Goal: Information Seeking & Learning: Learn about a topic

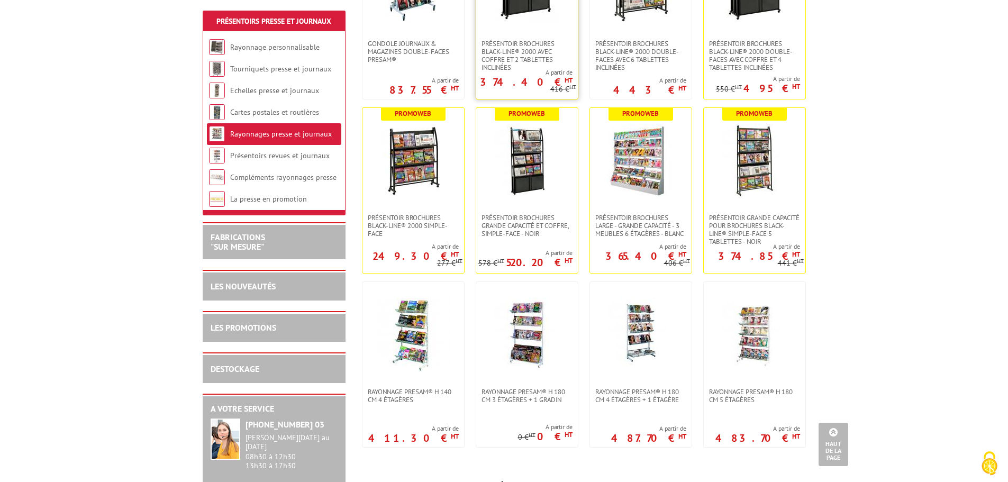
scroll to position [353, 0]
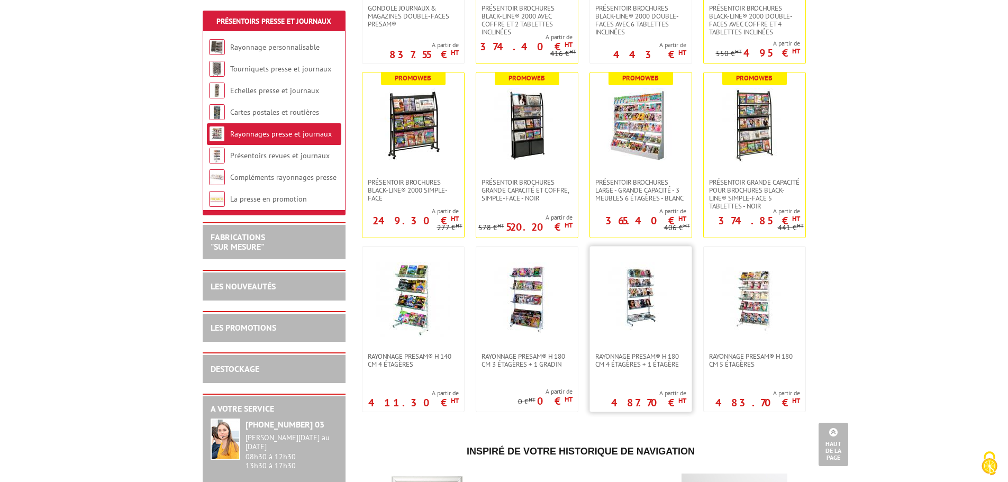
click at [638, 294] on img at bounding box center [641, 299] width 74 height 74
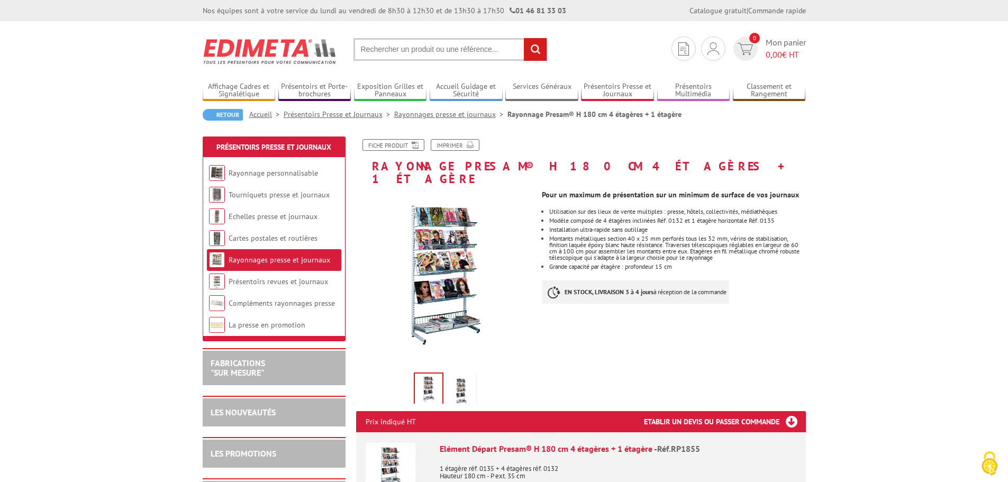
click at [461, 378] on img at bounding box center [461, 391] width 25 height 33
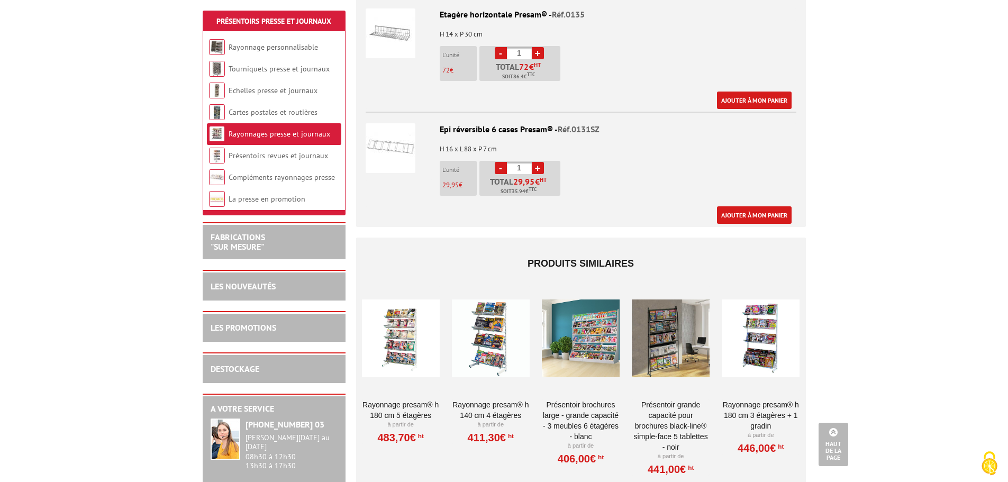
scroll to position [829, 0]
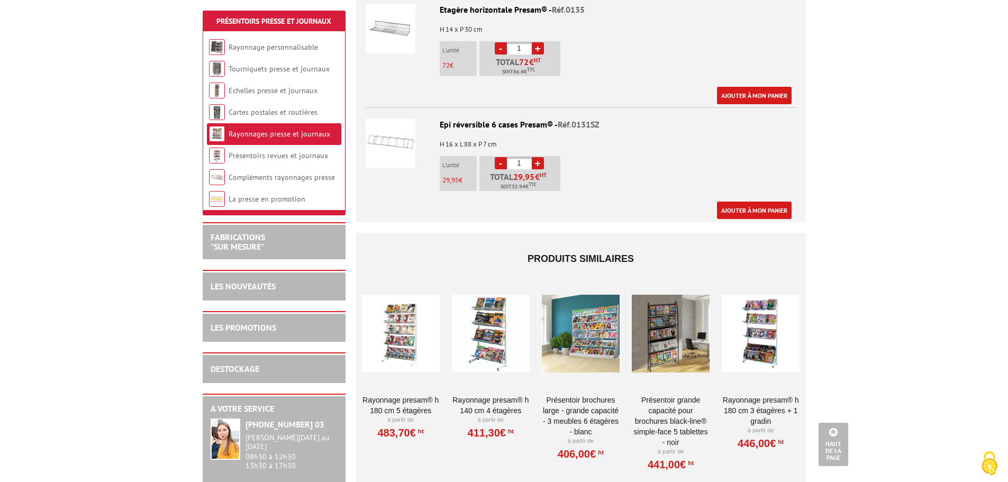
click at [757, 341] on div at bounding box center [761, 334] width 78 height 106
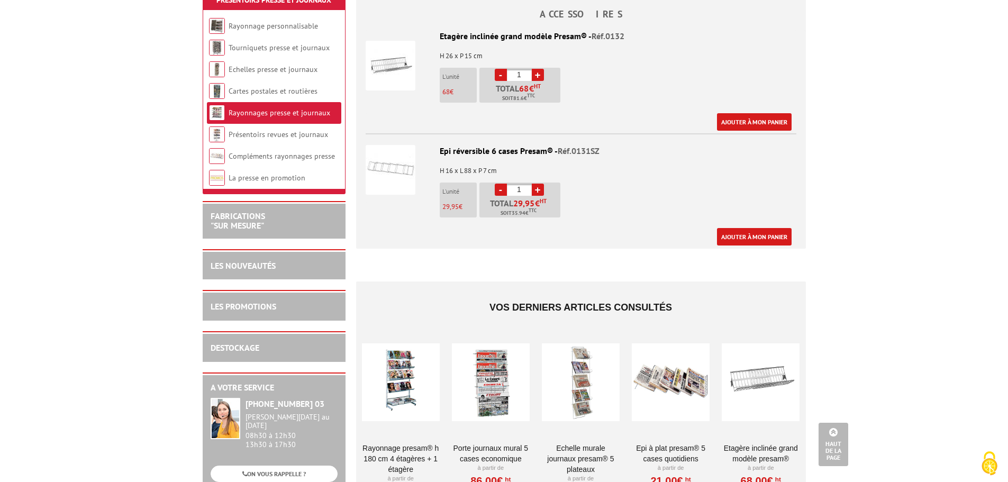
scroll to position [406, 0]
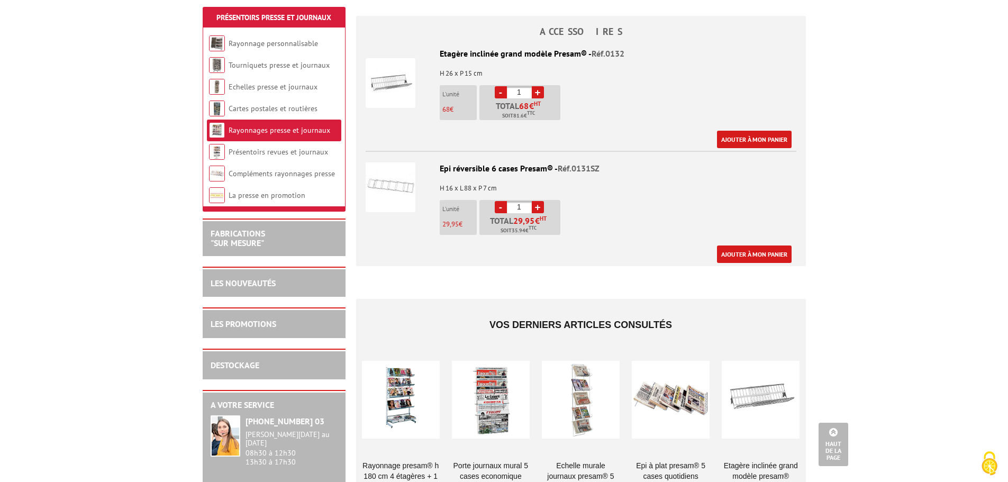
click at [394, 178] on img at bounding box center [391, 187] width 50 height 50
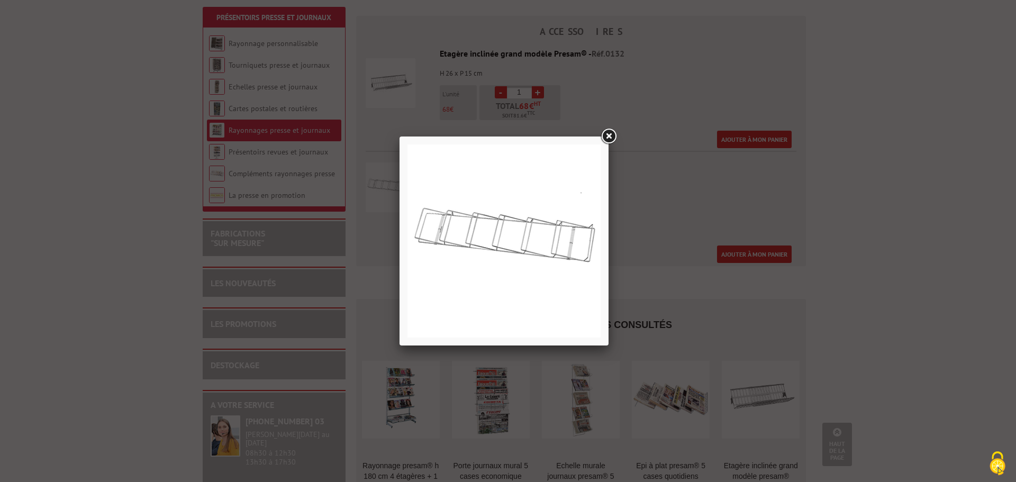
click at [610, 137] on link at bounding box center [608, 136] width 19 height 19
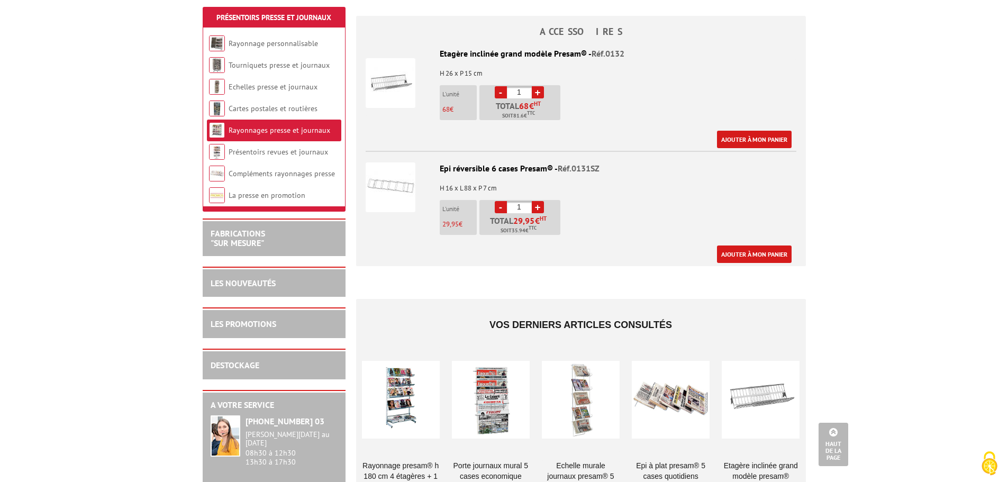
click at [401, 74] on img at bounding box center [391, 83] width 50 height 50
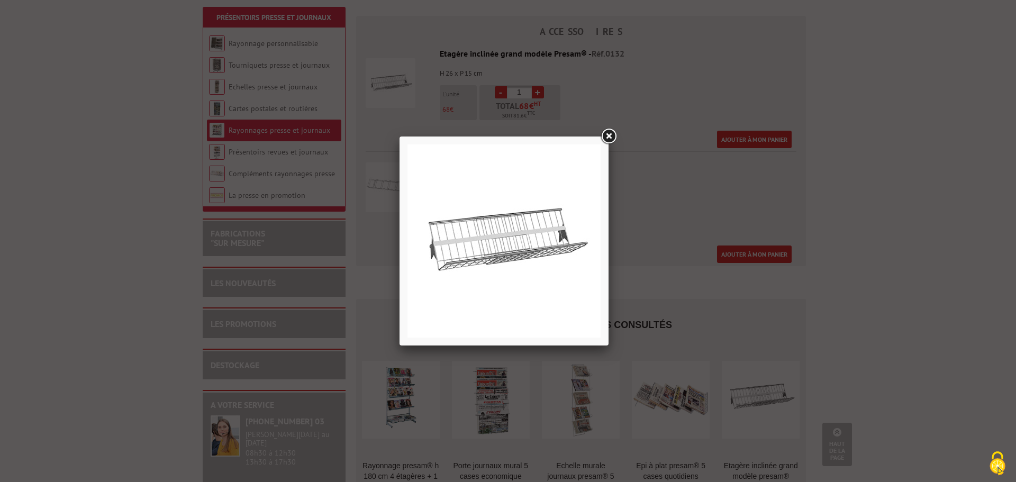
click at [502, 256] on img at bounding box center [503, 240] width 193 height 193
click at [612, 135] on link at bounding box center [608, 136] width 19 height 19
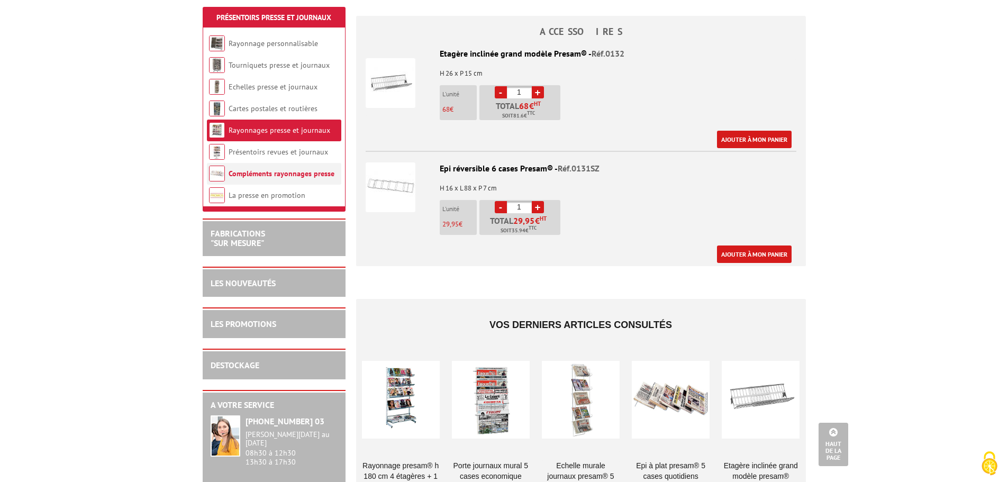
click at [260, 171] on link "Compléments rayonnages presse" at bounding box center [282, 174] width 106 height 10
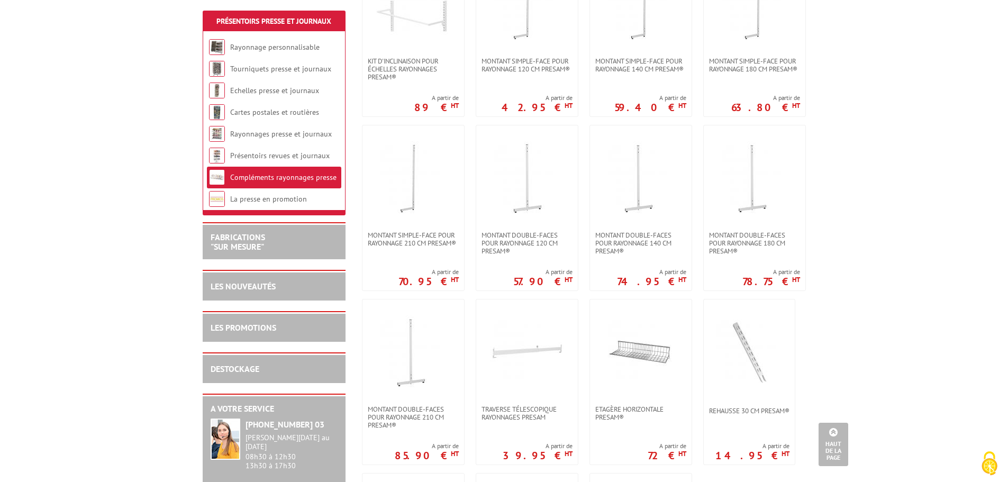
scroll to position [459, 0]
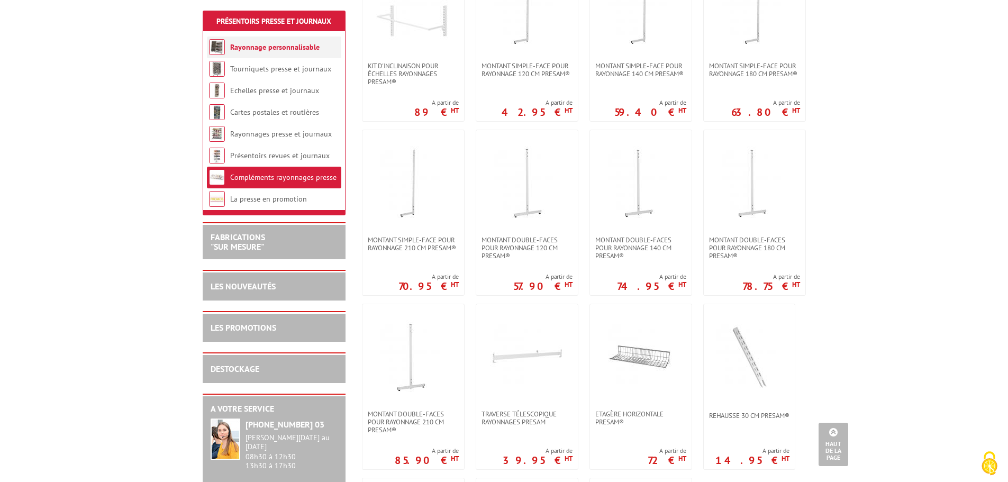
click at [265, 48] on link "Rayonnage personnalisable" at bounding box center [274, 47] width 89 height 10
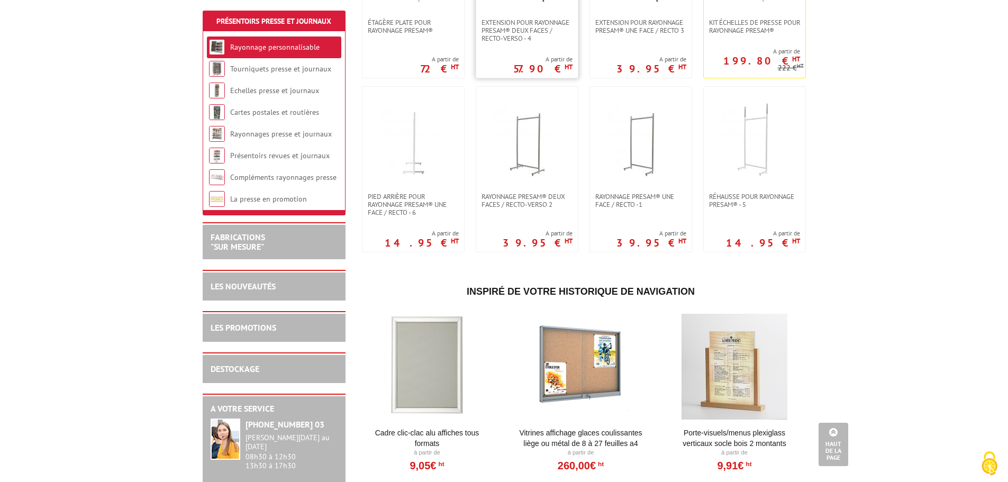
scroll to position [318, 0]
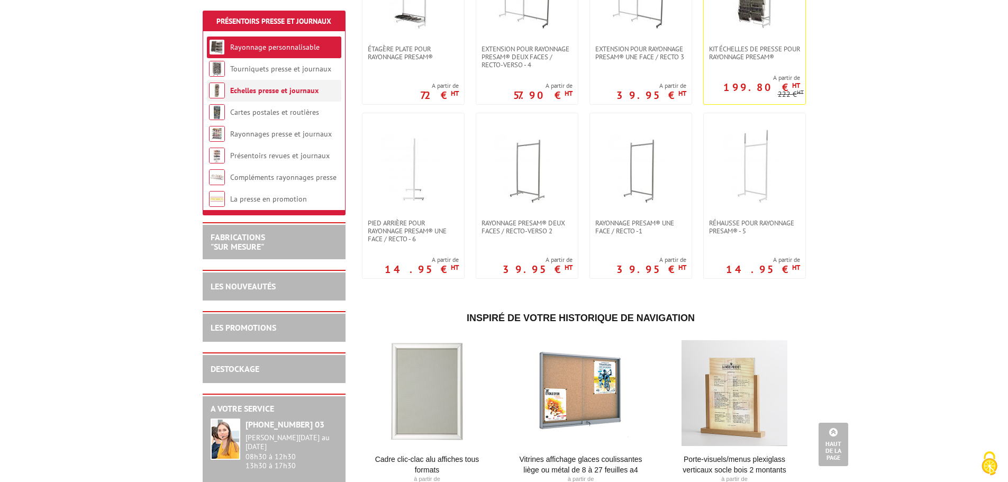
click at [261, 88] on link "Echelles presse et journaux" at bounding box center [274, 91] width 88 height 10
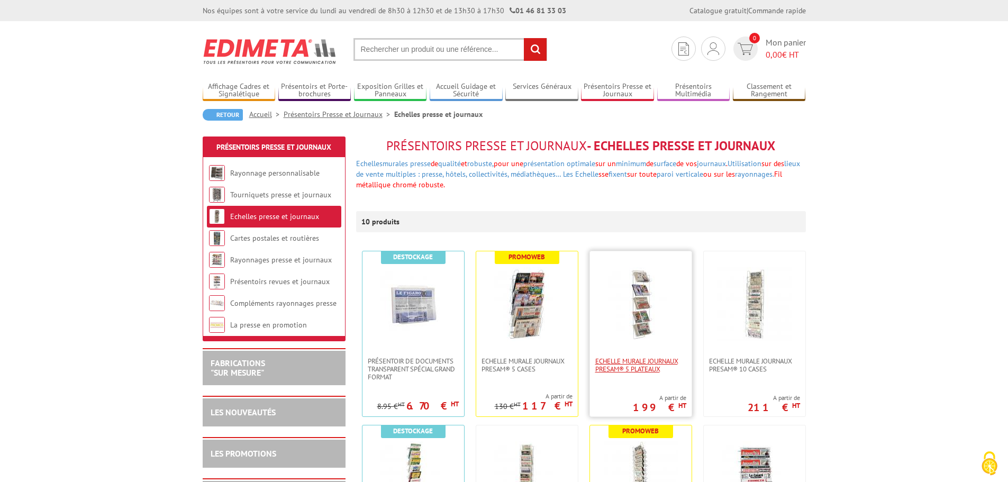
click at [645, 363] on span "Echelle murale journaux Presam® 5 plateaux" at bounding box center [640, 365] width 91 height 16
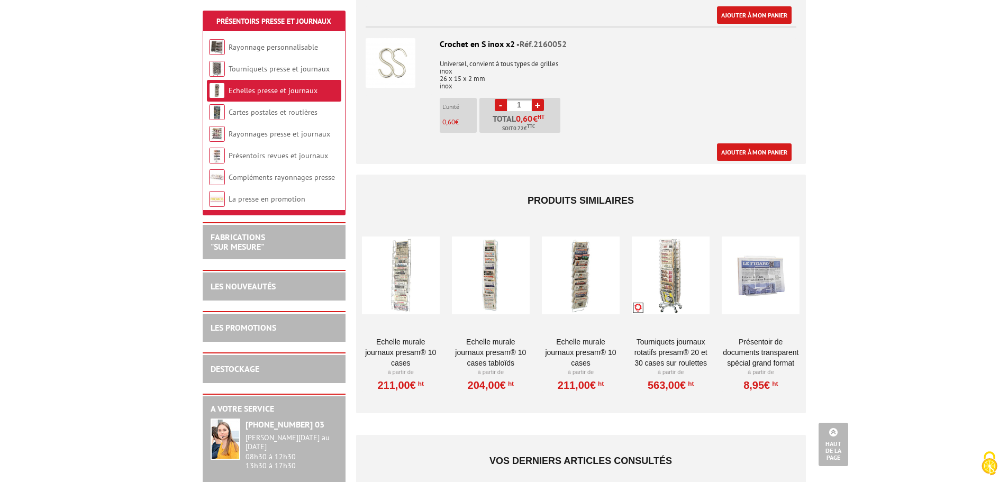
scroll to position [688, 0]
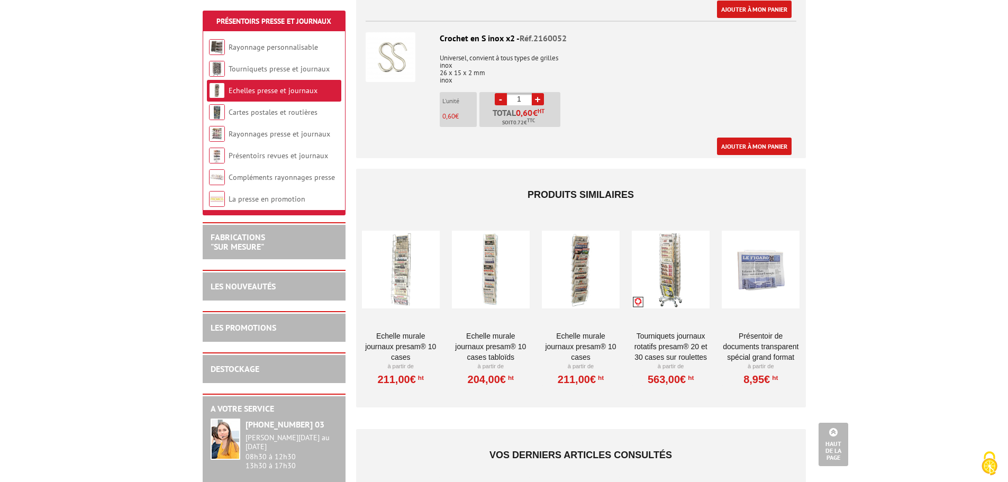
click at [488, 287] on div at bounding box center [491, 270] width 78 height 106
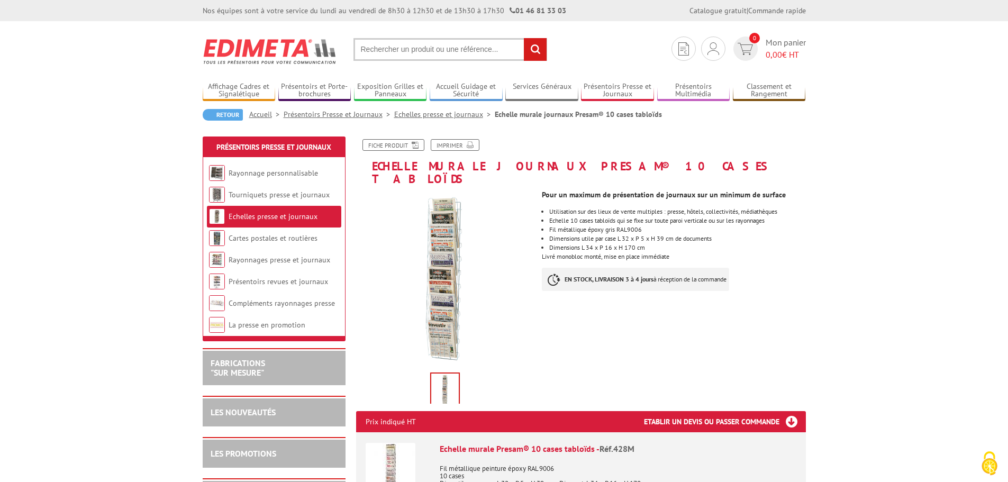
click at [440, 292] on img at bounding box center [445, 280] width 178 height 178
click at [447, 374] on img at bounding box center [445, 390] width 28 height 33
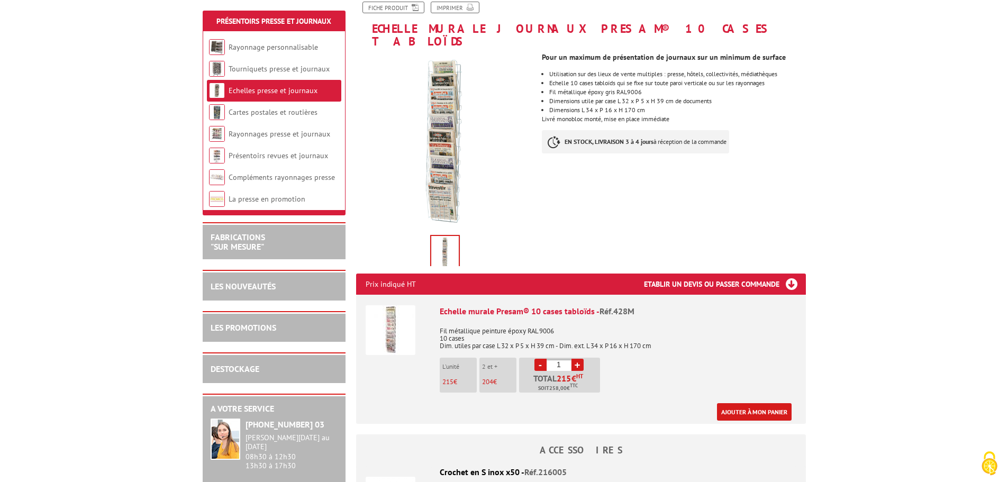
scroll to position [176, 0]
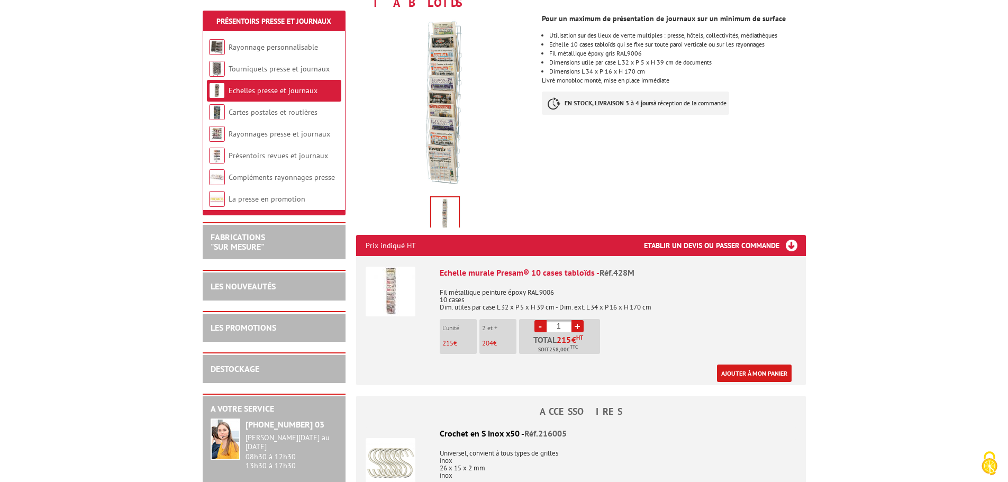
click at [392, 286] on img at bounding box center [391, 292] width 50 height 50
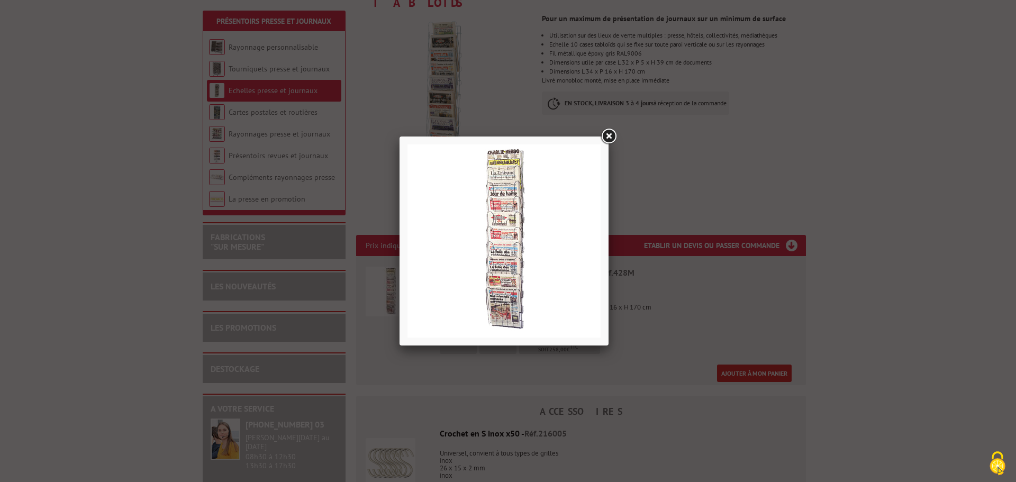
click at [605, 134] on link at bounding box center [608, 136] width 19 height 19
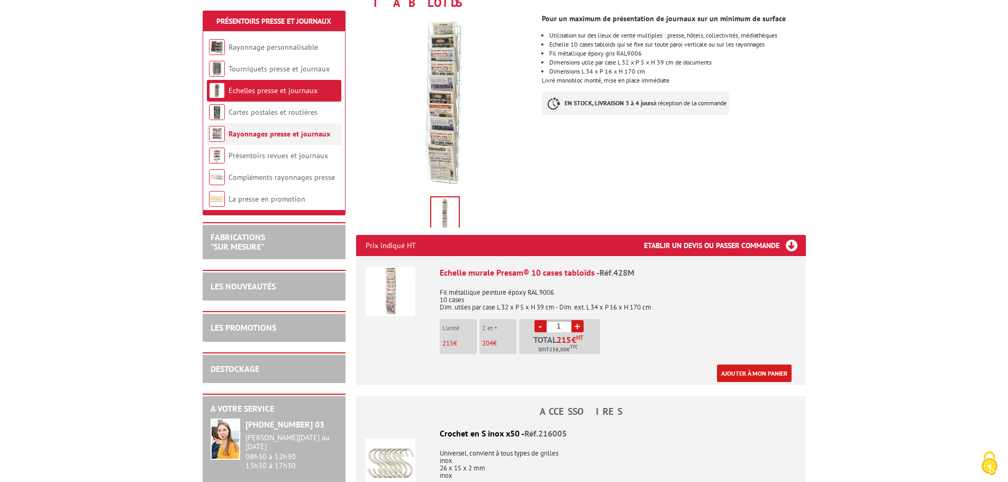
click at [248, 135] on link "Rayonnages presse et journaux" at bounding box center [280, 134] width 102 height 10
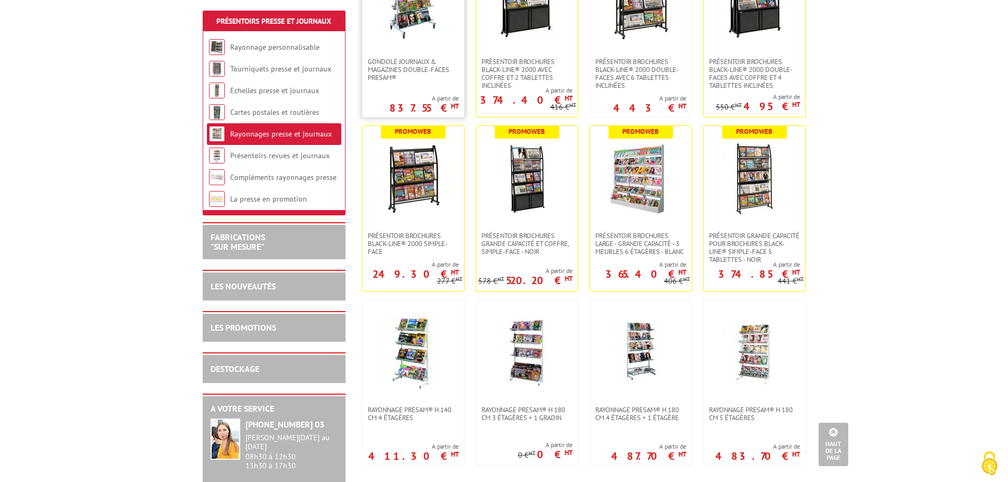
scroll to position [300, 0]
click at [756, 366] on img at bounding box center [755, 352] width 74 height 74
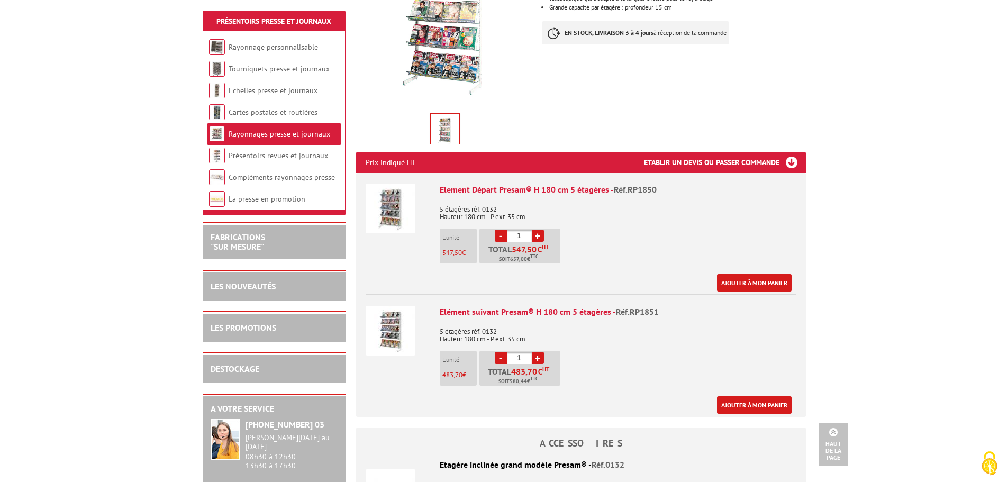
scroll to position [247, 0]
click at [397, 214] on img at bounding box center [391, 208] width 50 height 50
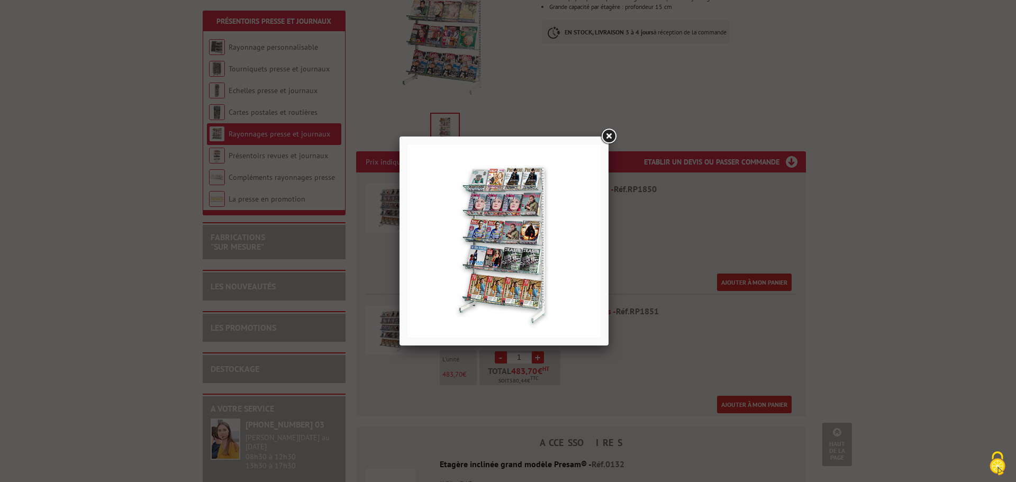
click at [510, 262] on img at bounding box center [503, 240] width 193 height 193
click at [610, 134] on link at bounding box center [608, 136] width 19 height 19
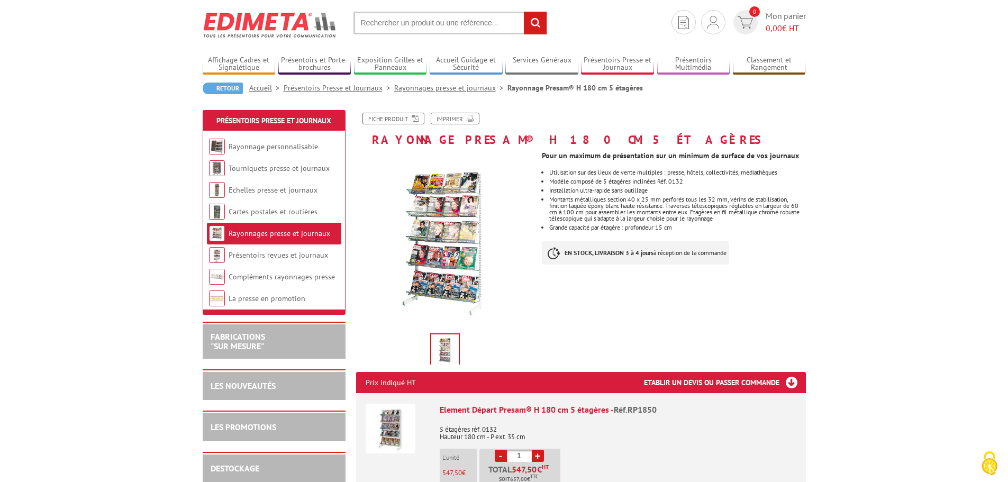
scroll to position [17, 0]
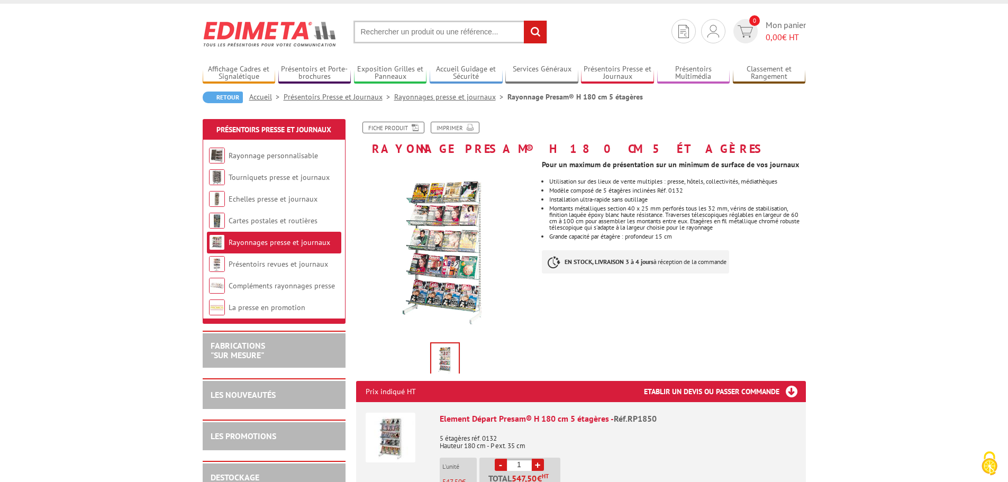
click at [450, 358] on img at bounding box center [445, 359] width 28 height 33
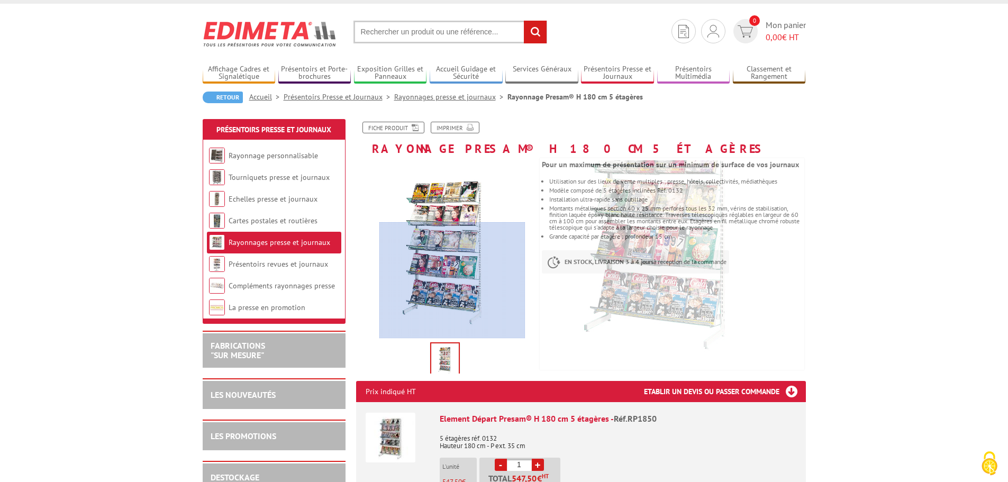
drag, startPoint x: 455, startPoint y: 324, endPoint x: 452, endPoint y: 288, distance: 36.0
click at [452, 288] on div at bounding box center [452, 280] width 146 height 116
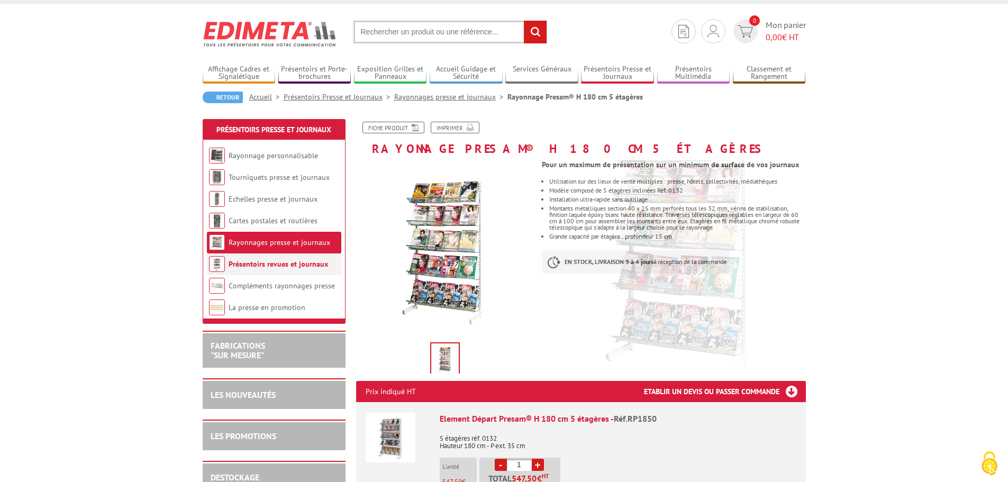
click at [296, 261] on link "Présentoirs revues et journaux" at bounding box center [278, 264] width 99 height 10
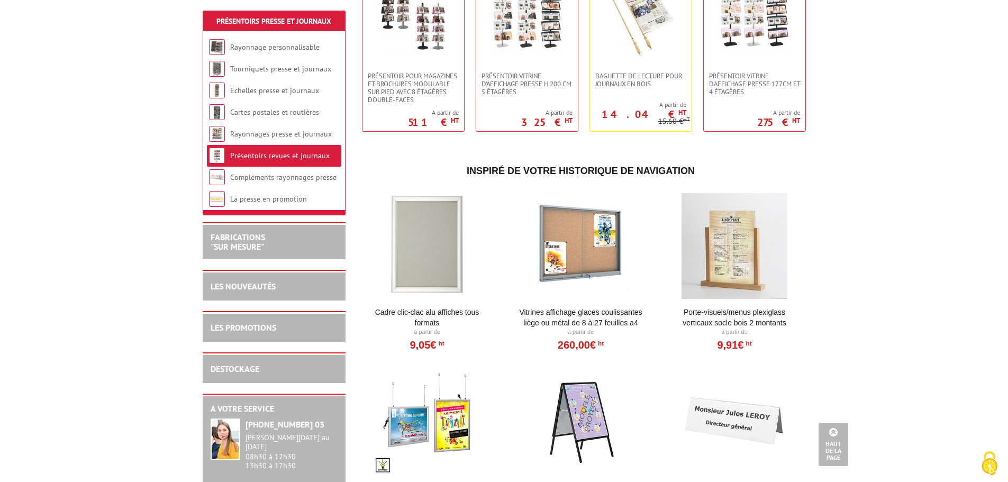
scroll to position [600, 0]
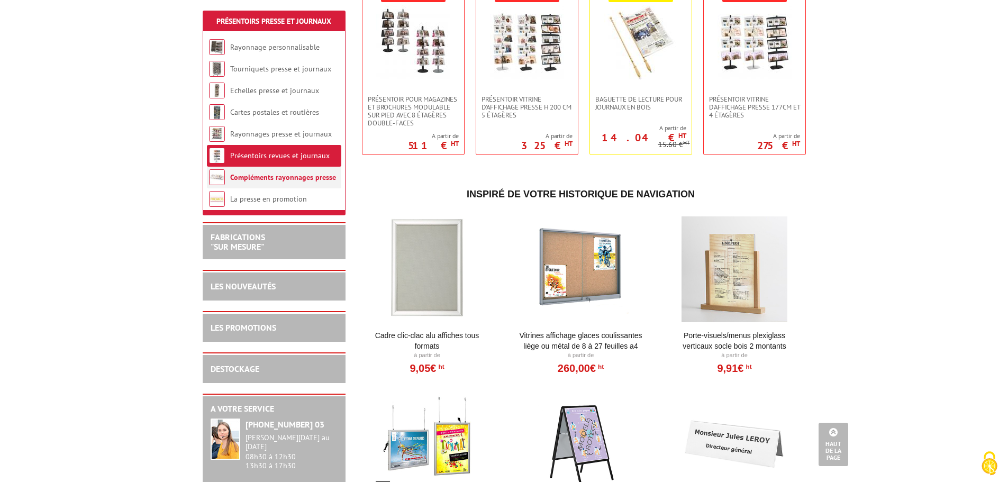
click at [257, 177] on link "Compléments rayonnages presse" at bounding box center [283, 178] width 106 height 10
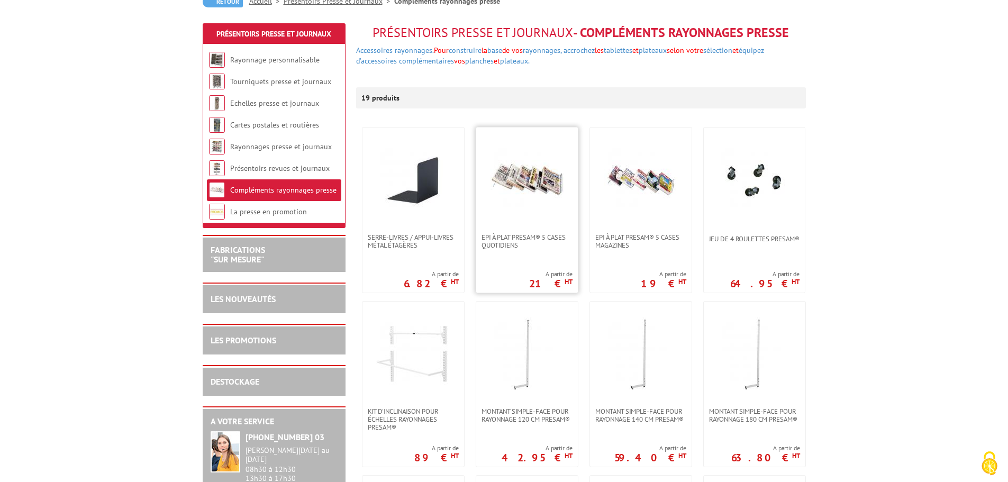
scroll to position [123, 0]
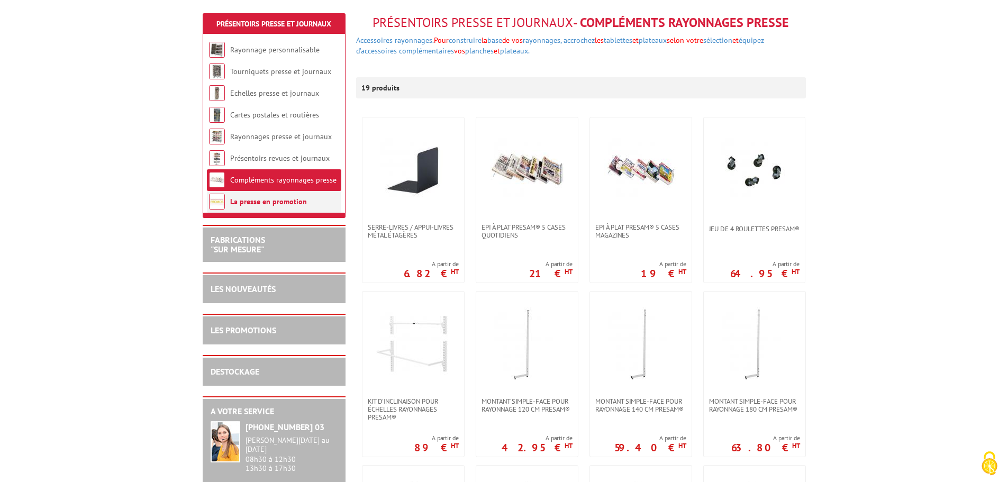
click at [254, 204] on link "La presse en promotion" at bounding box center [268, 202] width 77 height 10
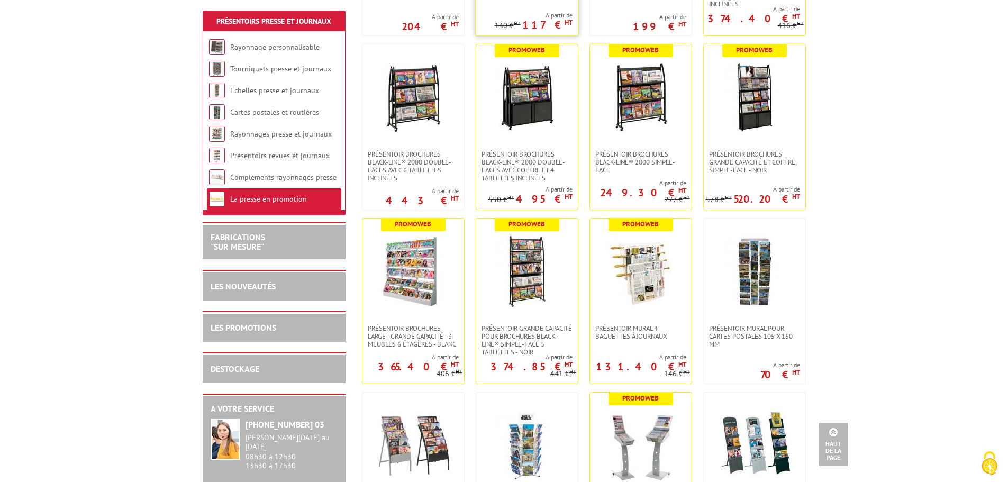
scroll to position [741, 0]
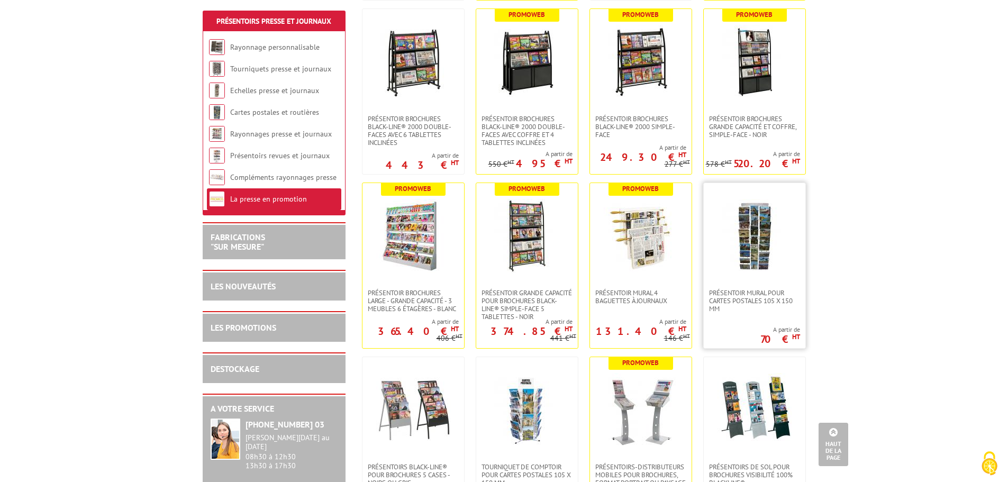
click at [759, 199] on img at bounding box center [755, 236] width 74 height 74
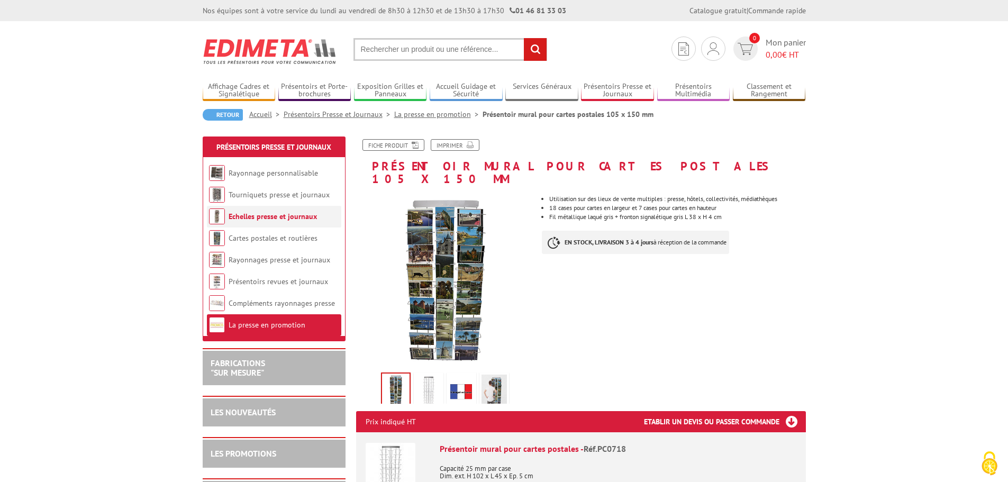
click at [275, 220] on link "Echelles presse et journaux" at bounding box center [273, 217] width 88 height 10
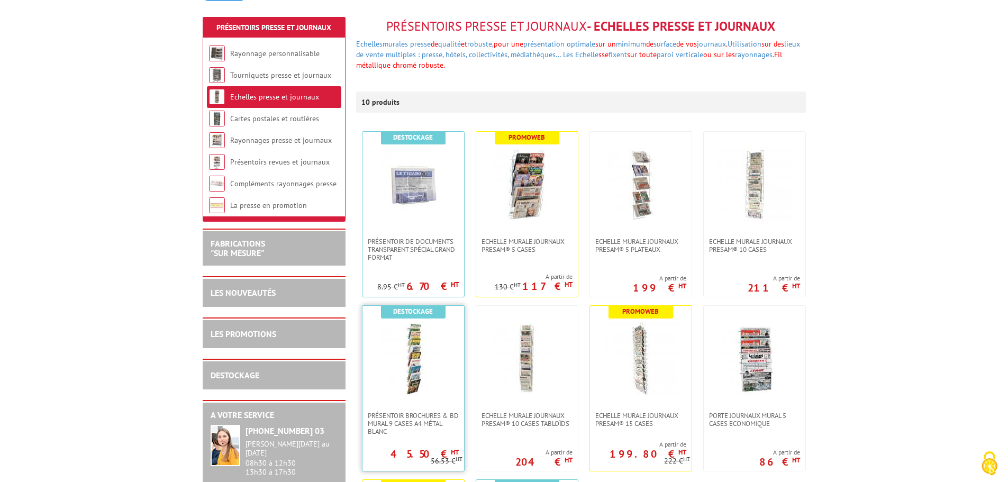
scroll to position [123, 0]
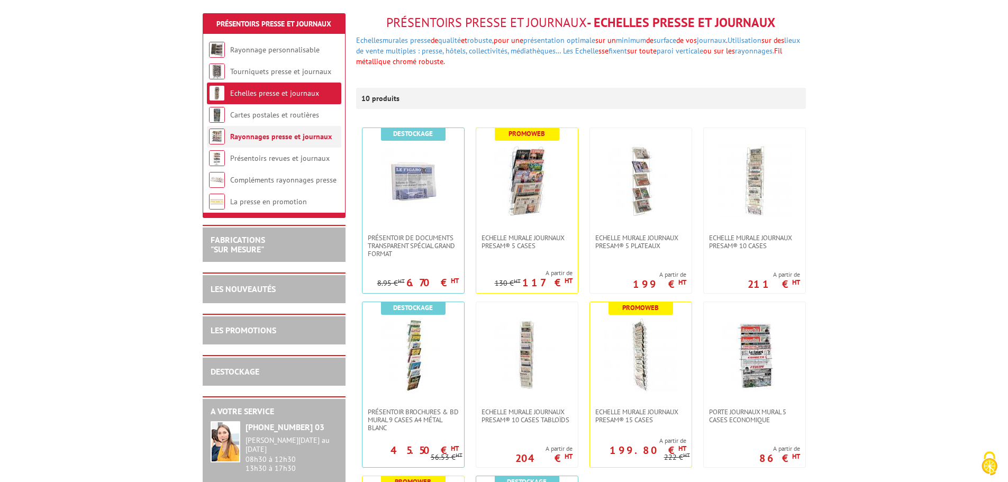
click at [257, 134] on link "Rayonnages presse et journaux" at bounding box center [281, 137] width 102 height 10
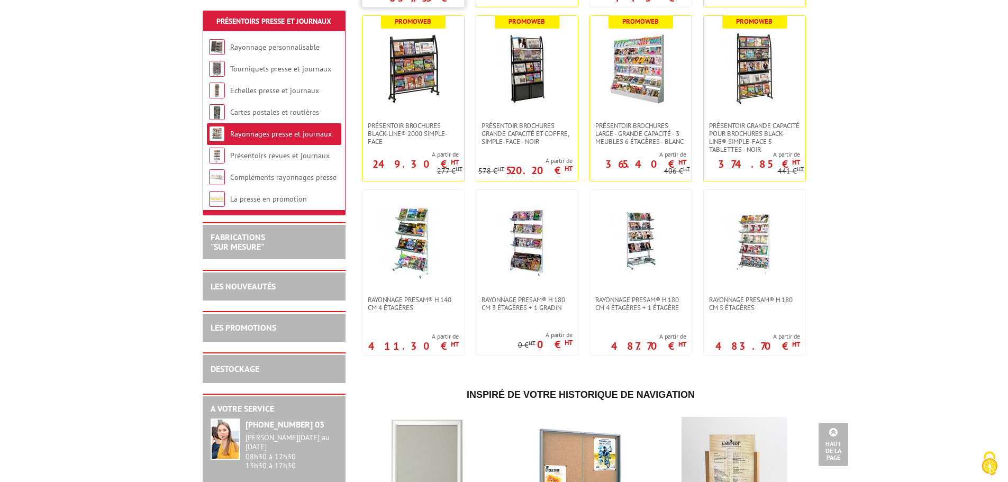
scroll to position [406, 0]
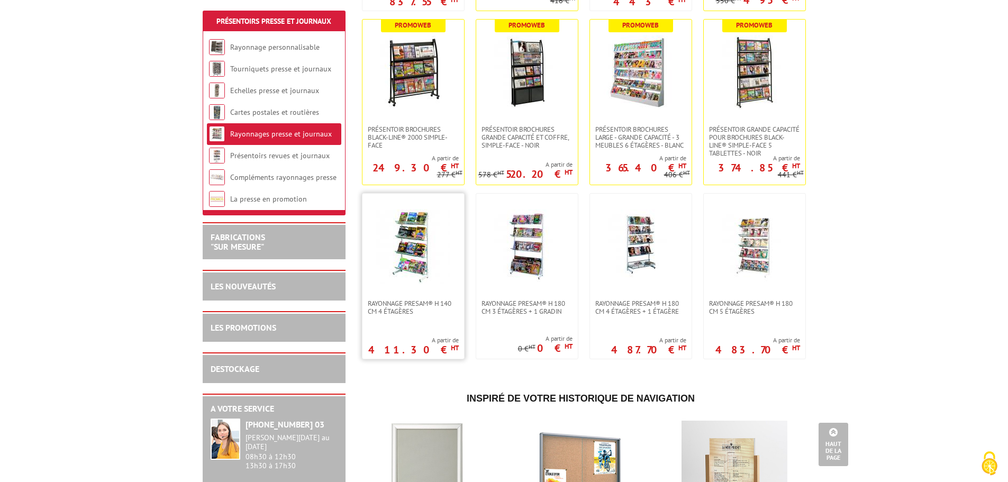
click at [412, 252] on img at bounding box center [413, 247] width 74 height 74
